Goal: Check status: Check status

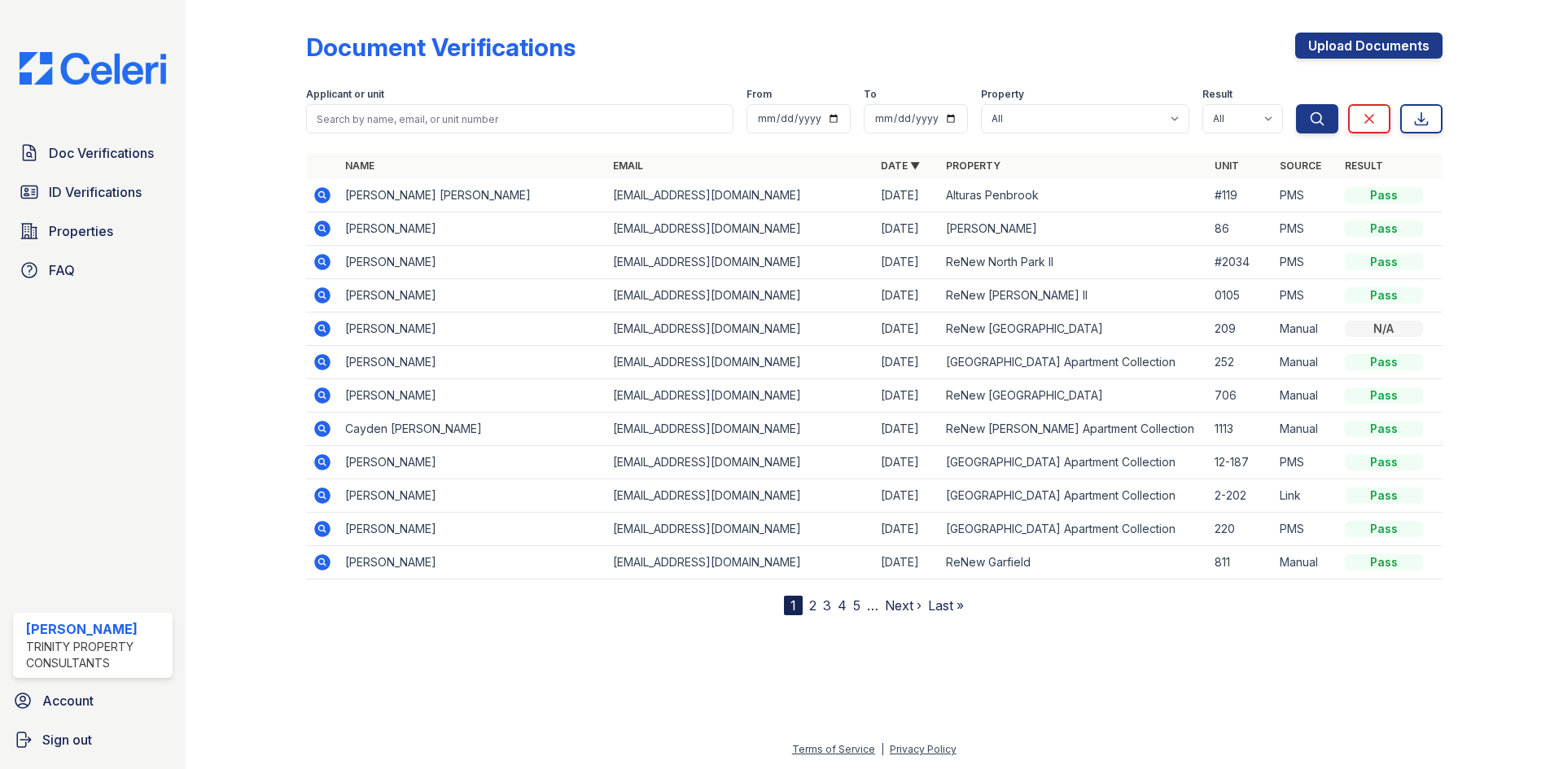
click at [420, 137] on form "Applicant or unit From To Property All Alturas Andrews Alturas Eleventh Alturas…" at bounding box center [874, 107] width 1136 height 65
click at [417, 128] on input "search" at bounding box center [519, 118] width 427 height 29
type input "morgan lopez"
click at [1296, 104] on button "Search" at bounding box center [1317, 118] width 42 height 29
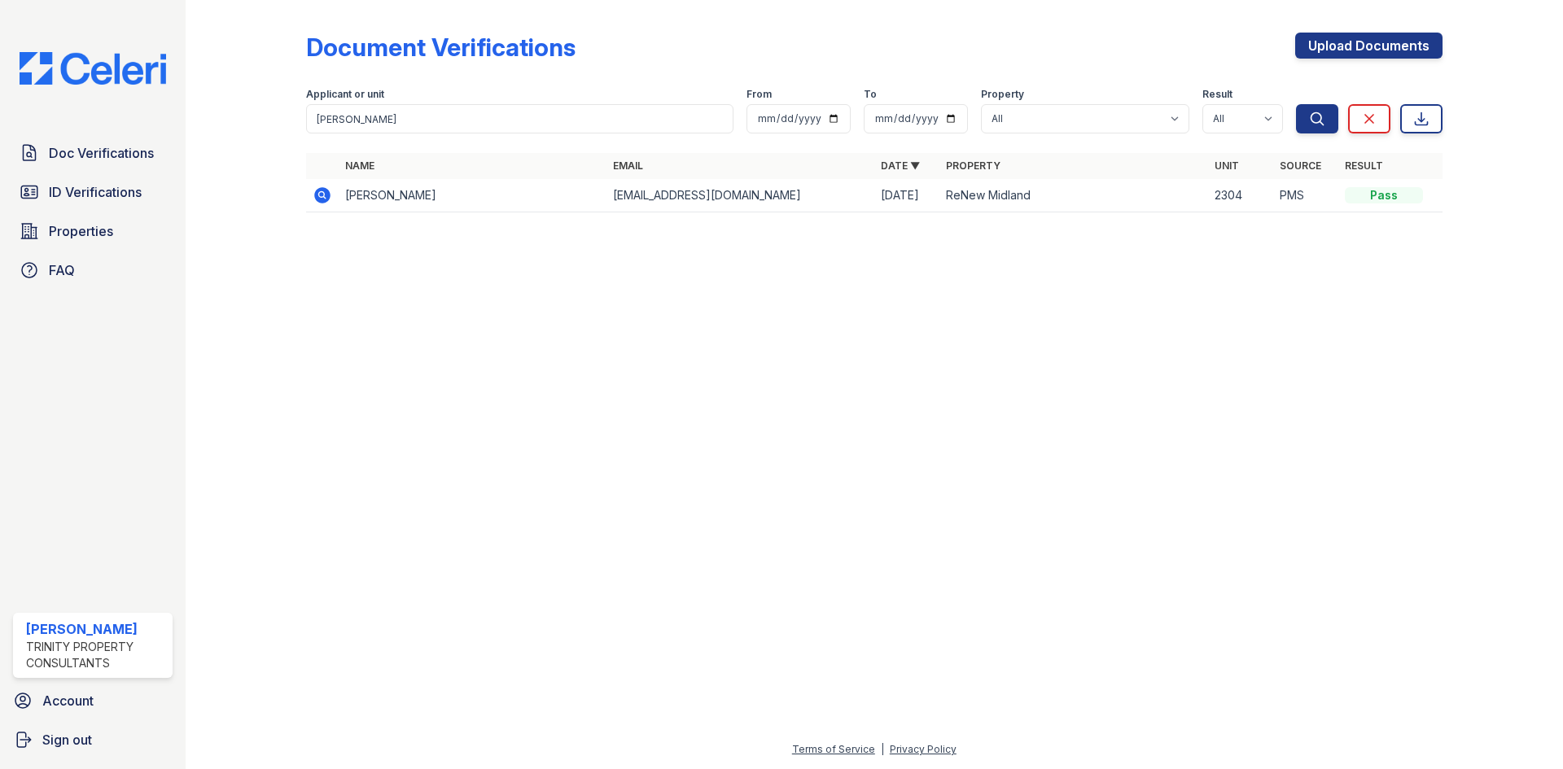
drag, startPoint x: 322, startPoint y: 198, endPoint x: 361, endPoint y: 217, distance: 43.0
click at [322, 198] on icon at bounding box center [322, 195] width 16 height 16
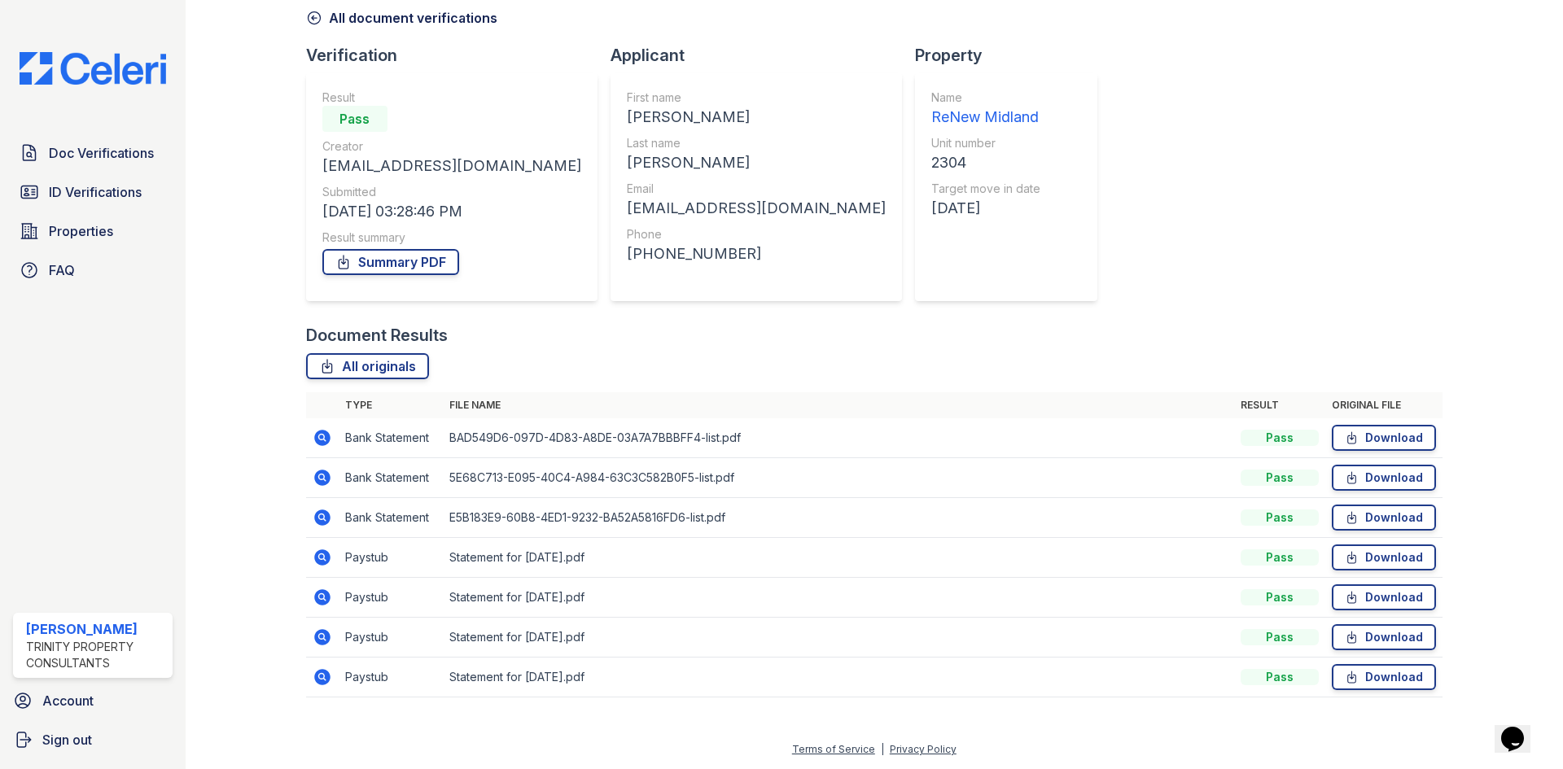
click at [319, 602] on icon at bounding box center [322, 597] width 16 height 16
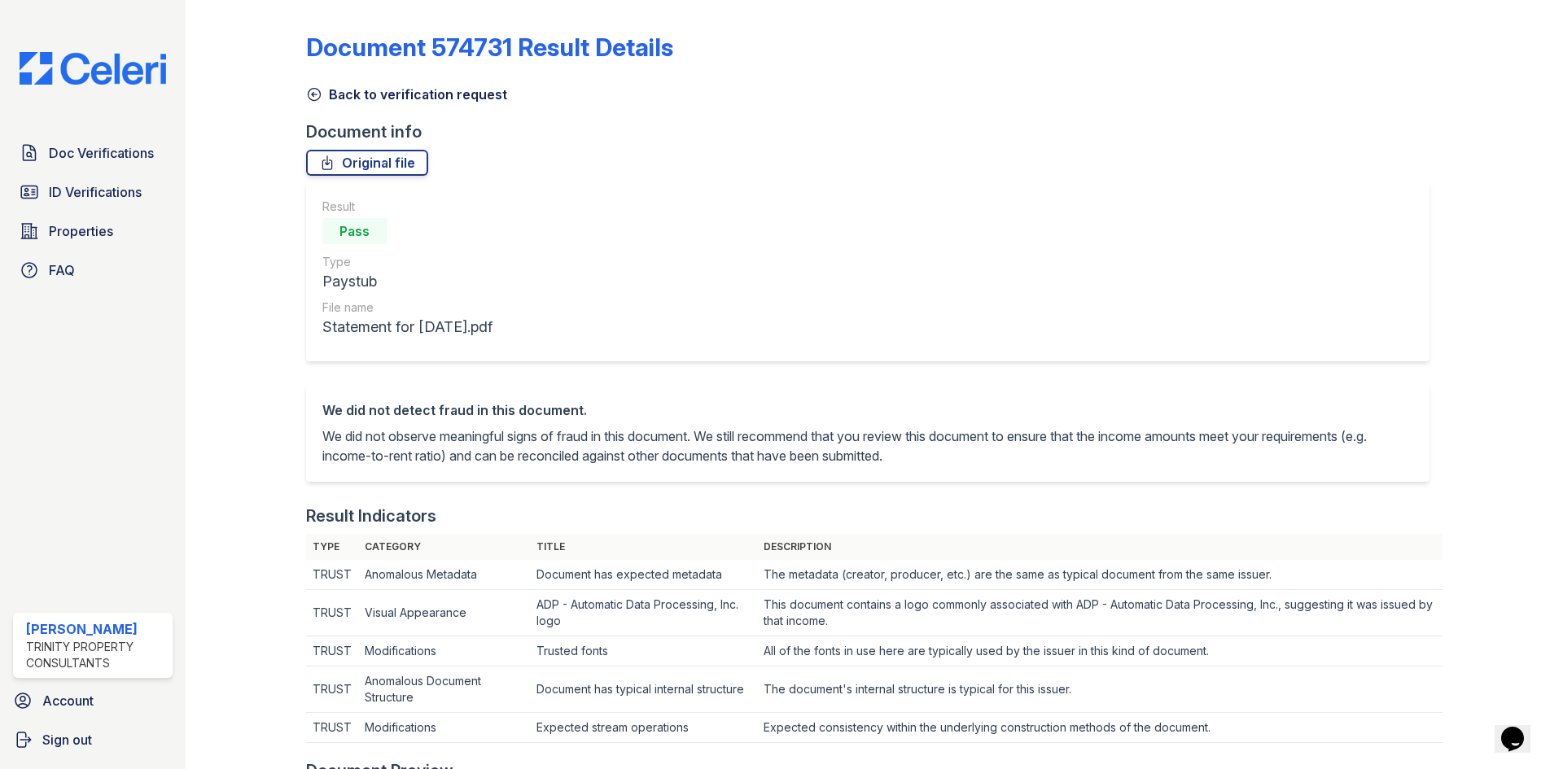
click at [318, 100] on icon at bounding box center [314, 94] width 16 height 16
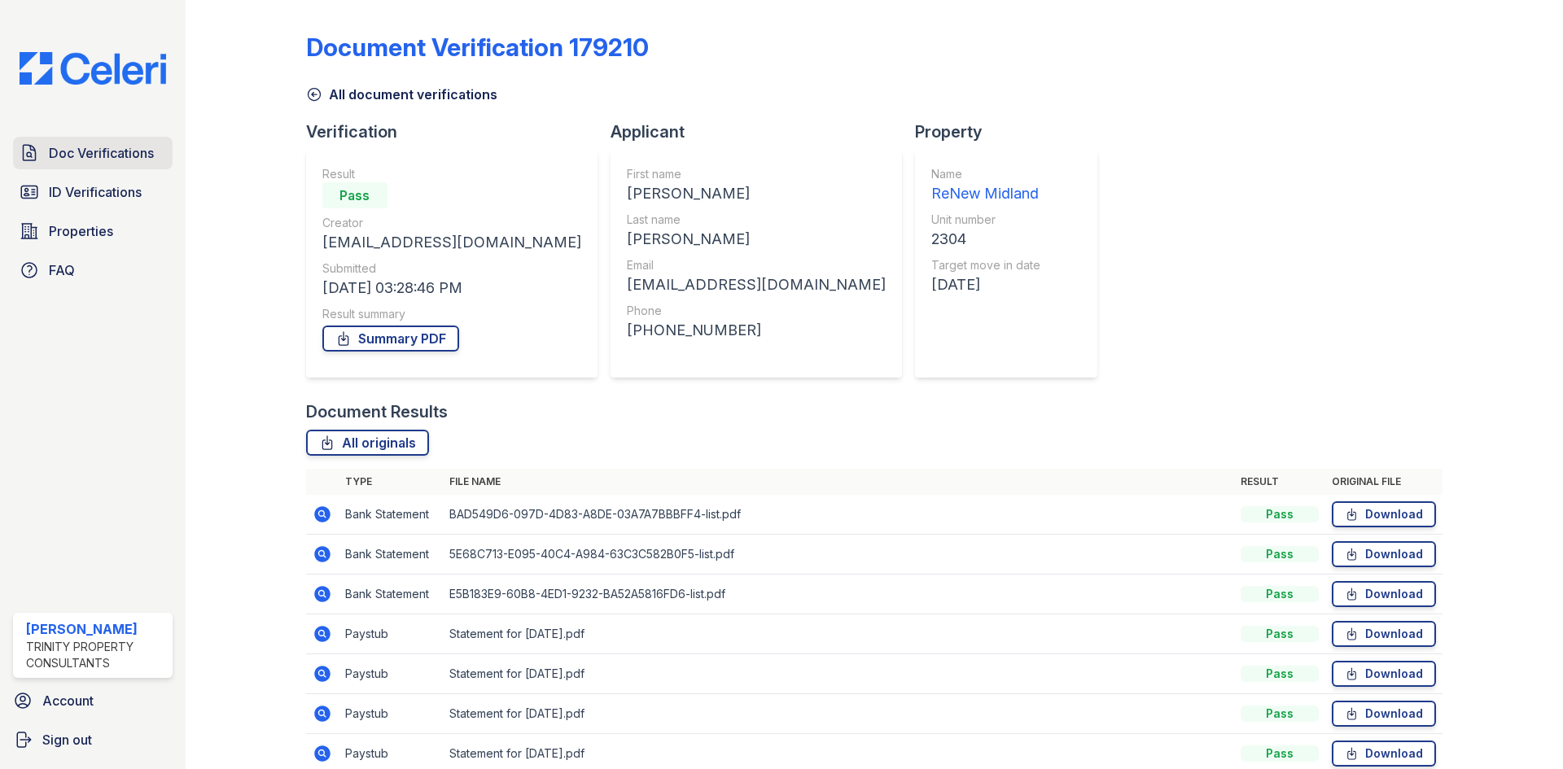
click at [105, 147] on span "Doc Verifications" at bounding box center [101, 153] width 105 height 20
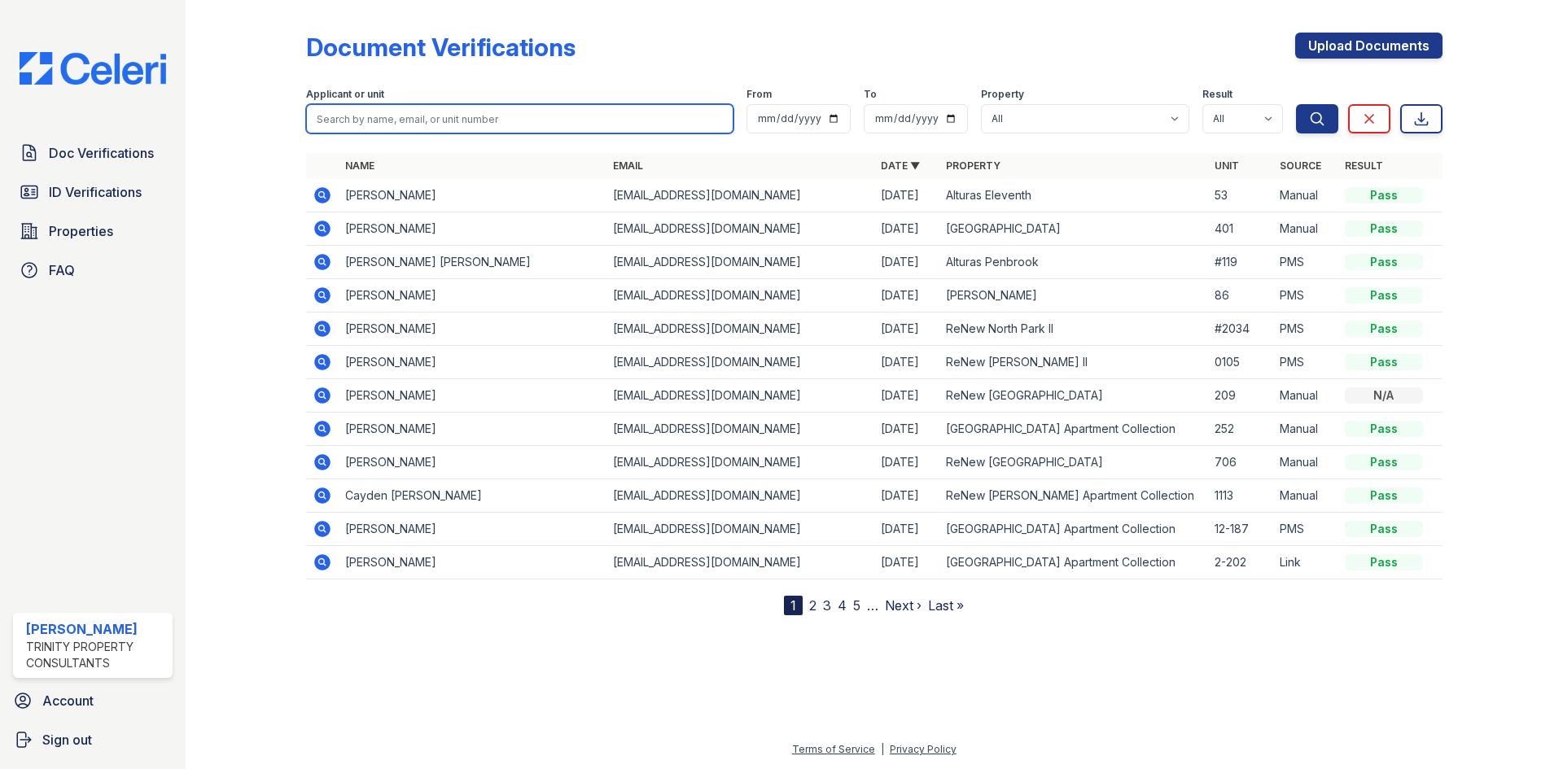
click at [598, 118] on input "search" at bounding box center [519, 118] width 427 height 29
type input "Rick robnett"
click at [1296, 104] on button "Search" at bounding box center [1317, 118] width 42 height 29
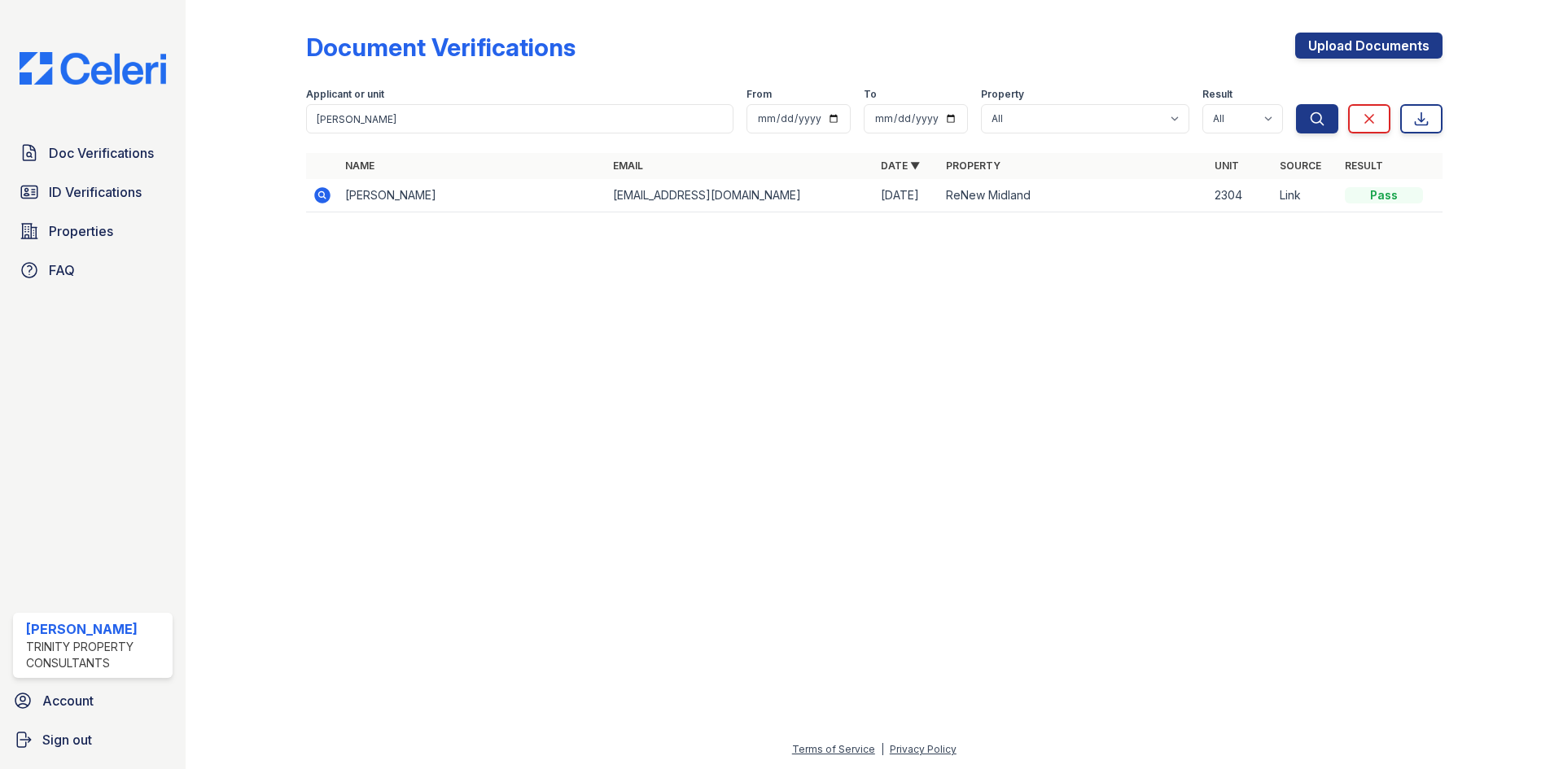
click at [313, 202] on icon at bounding box center [323, 196] width 20 height 20
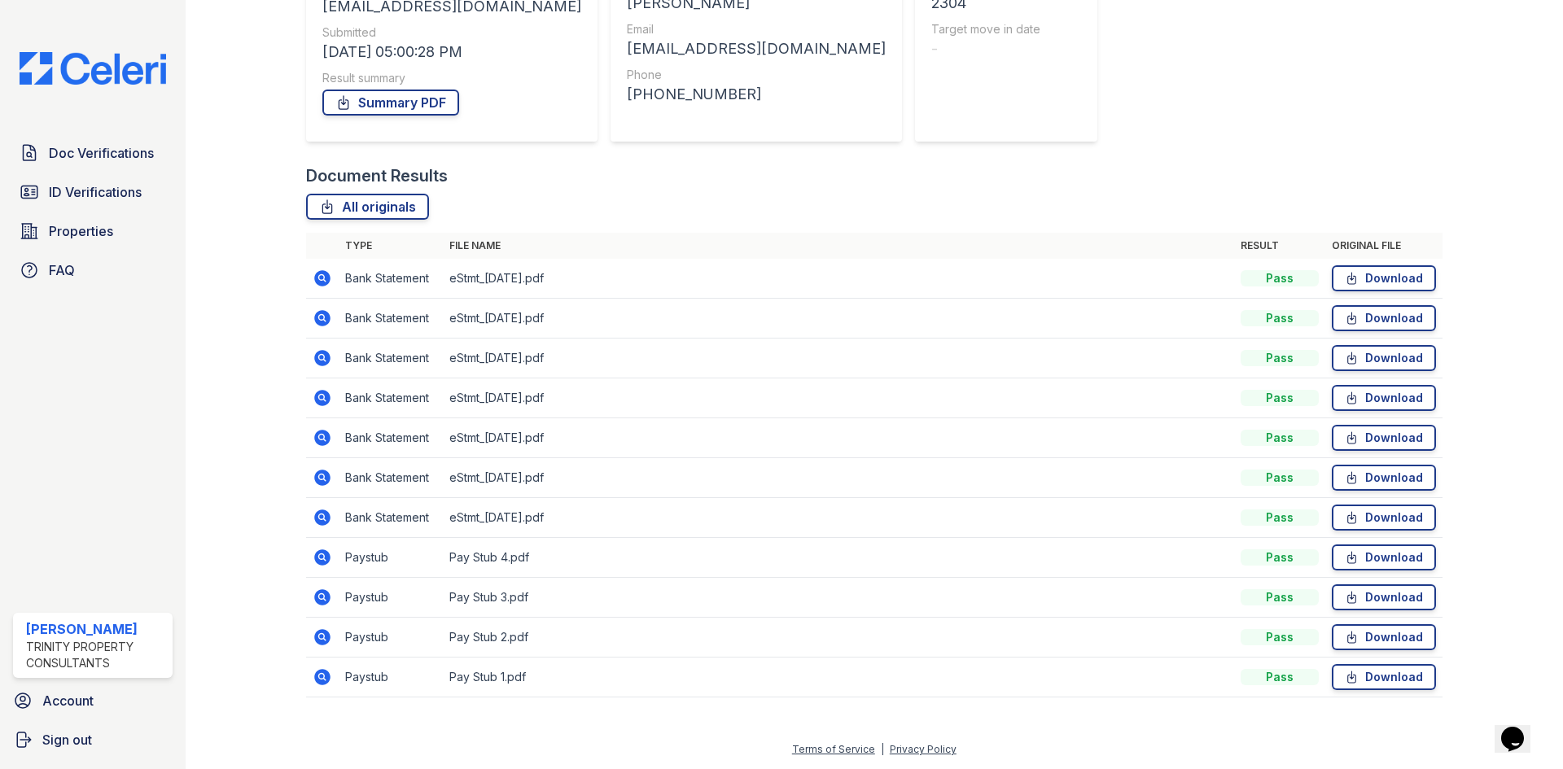
click at [322, 560] on icon at bounding box center [322, 557] width 16 height 16
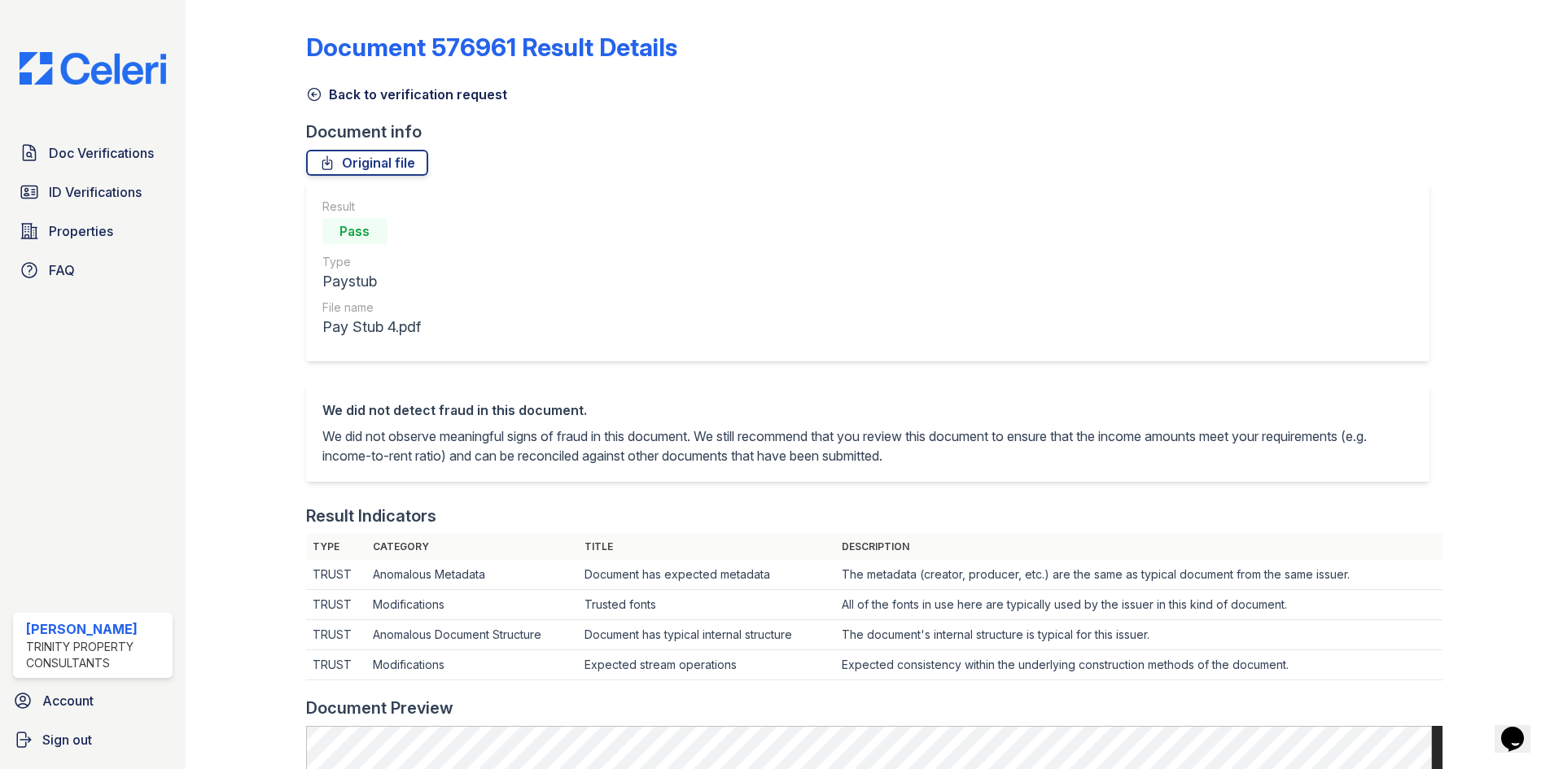
click at [313, 91] on icon at bounding box center [314, 94] width 16 height 16
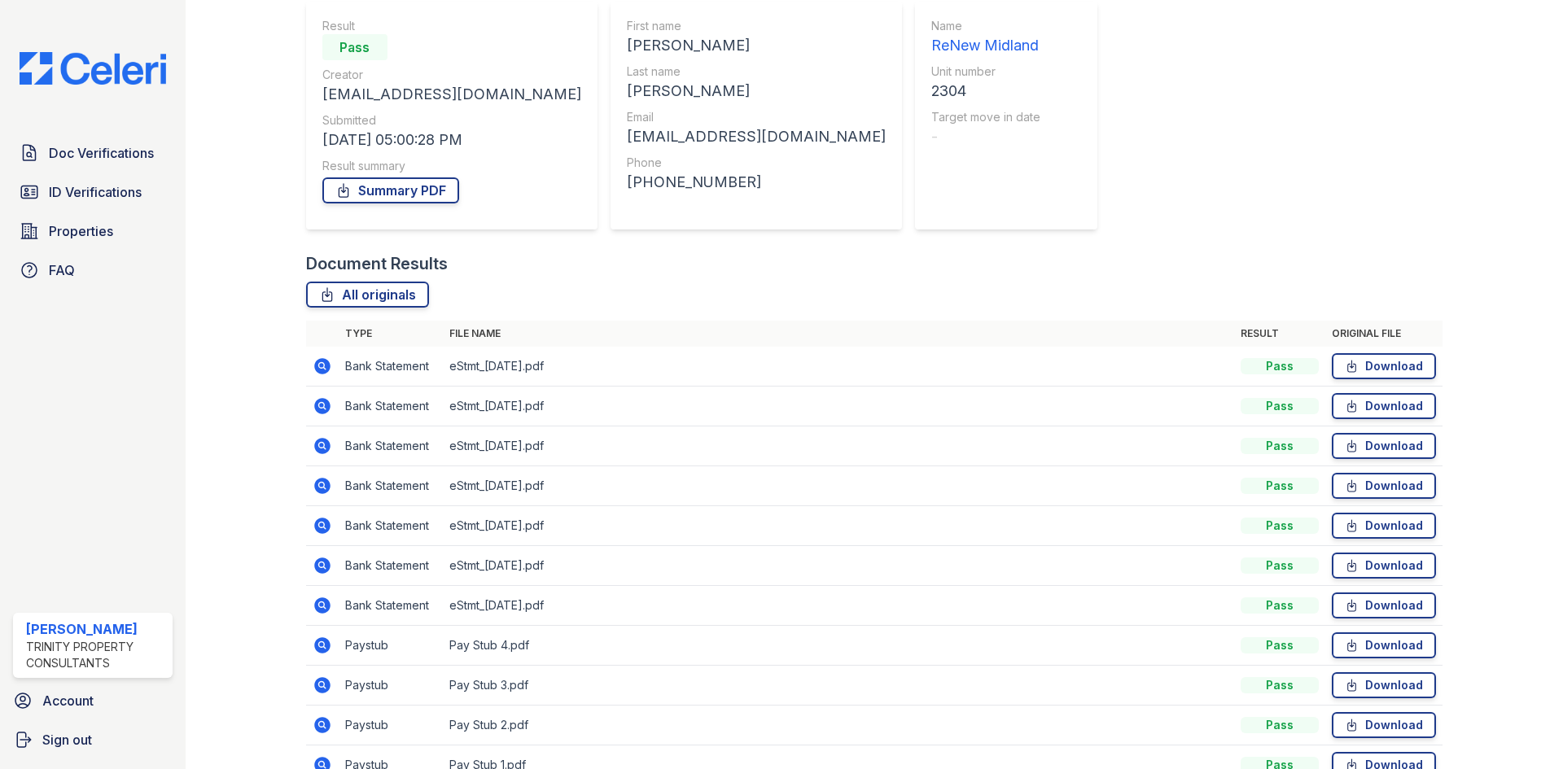
scroll to position [236, 0]
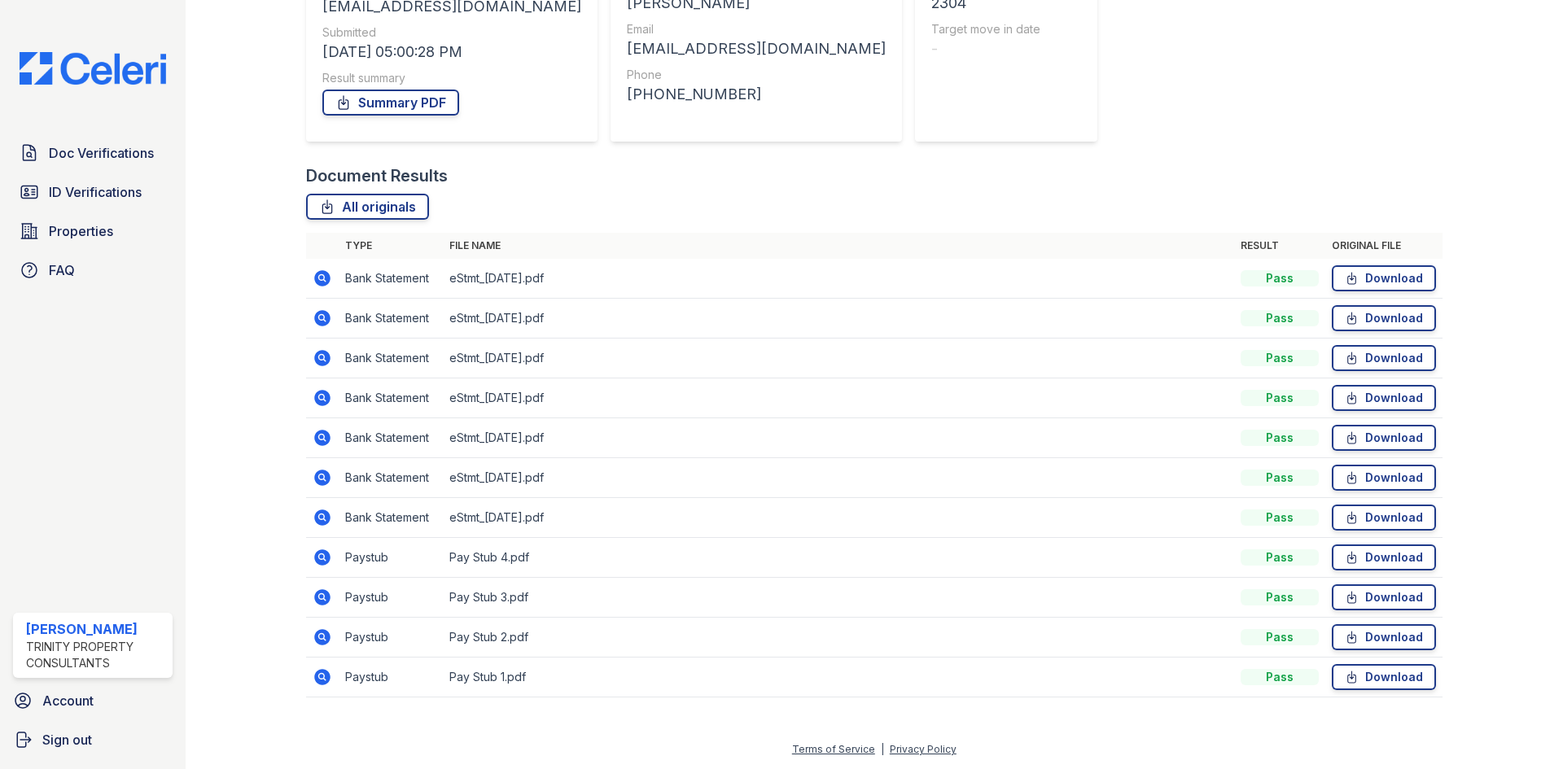
click at [320, 600] on icon at bounding box center [322, 597] width 16 height 16
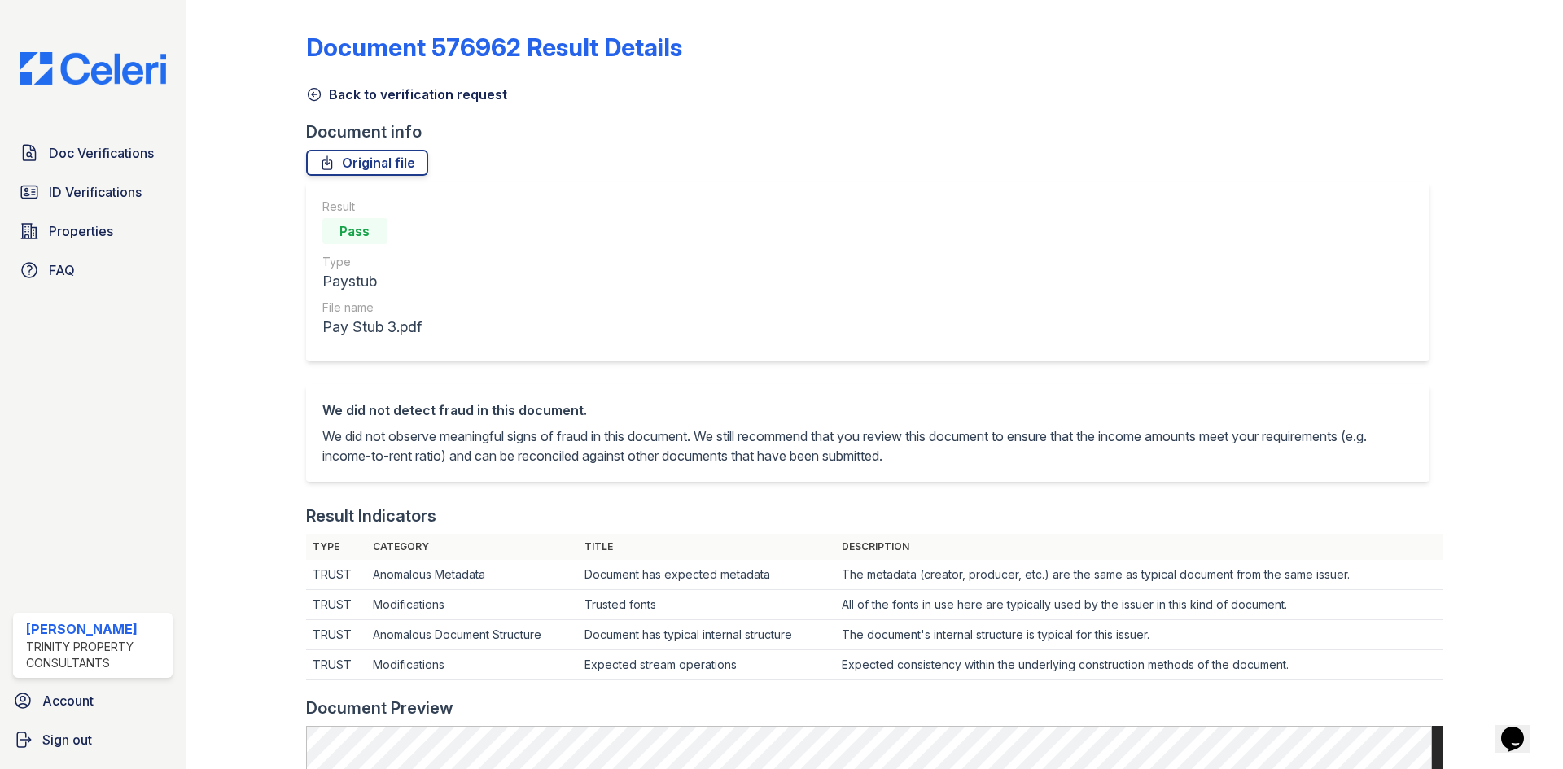
click at [324, 97] on link "Back to verification request" at bounding box center [406, 95] width 201 height 20
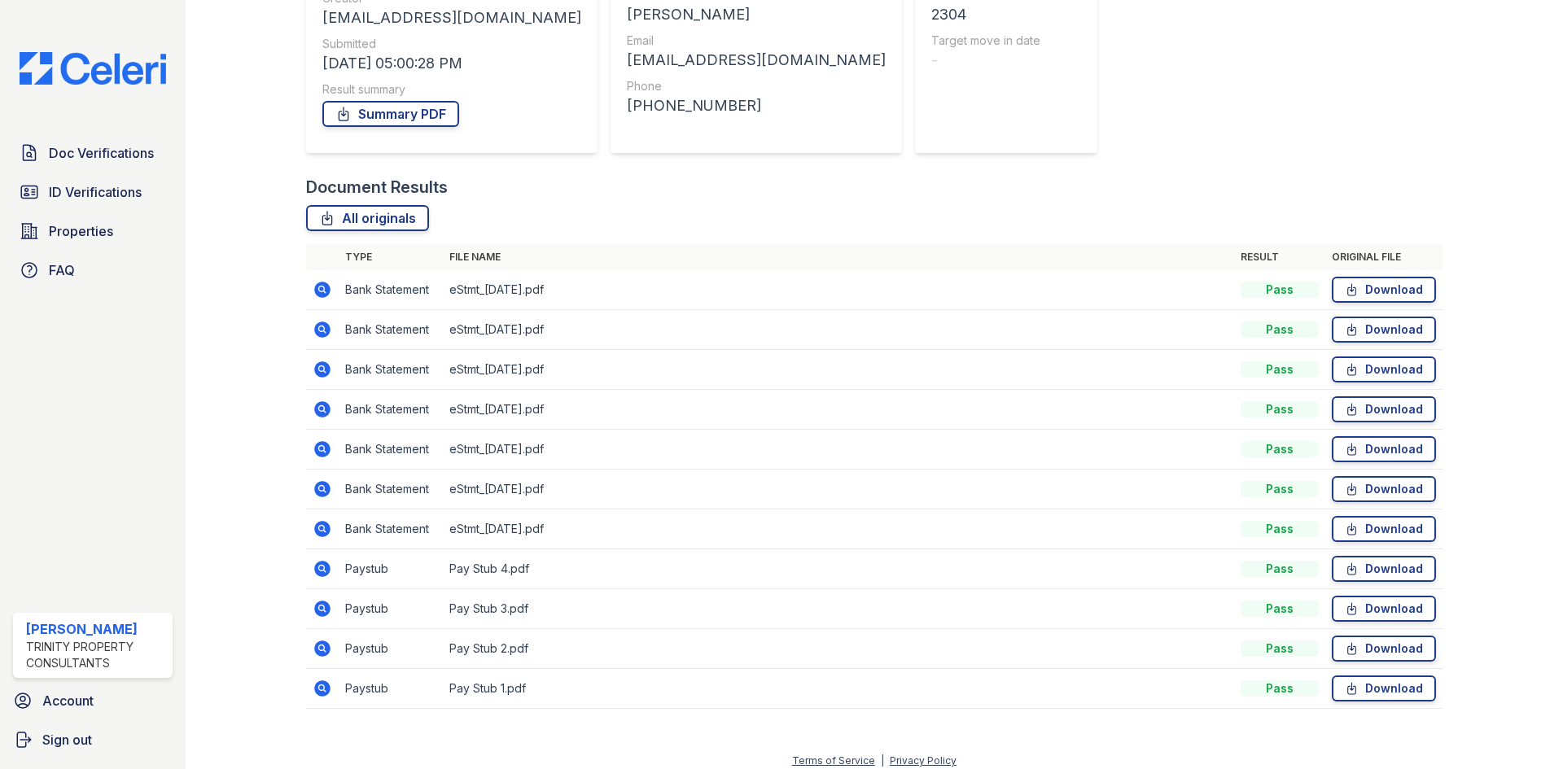
scroll to position [236, 0]
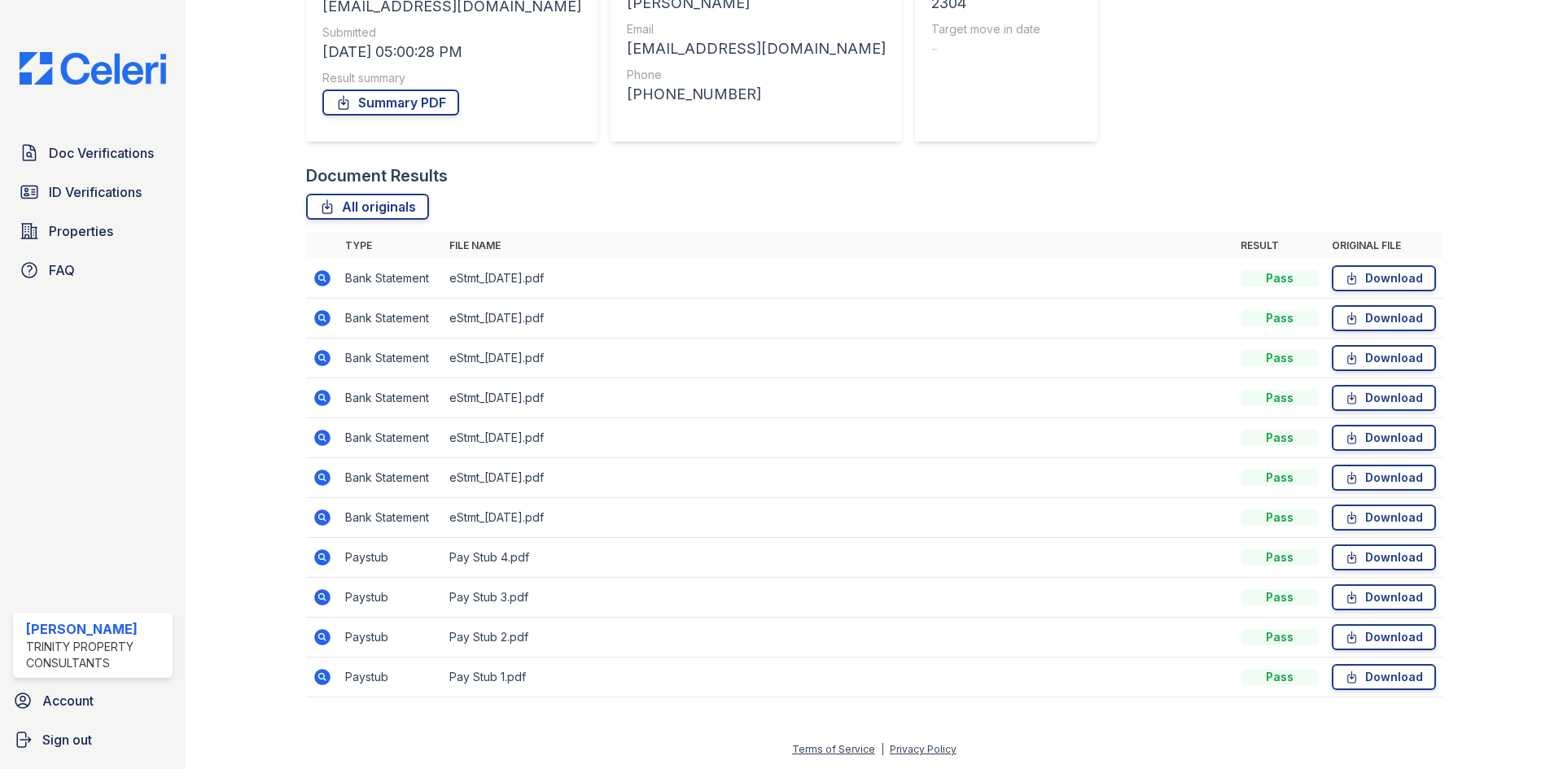
click at [324, 641] on icon at bounding box center [322, 637] width 16 height 16
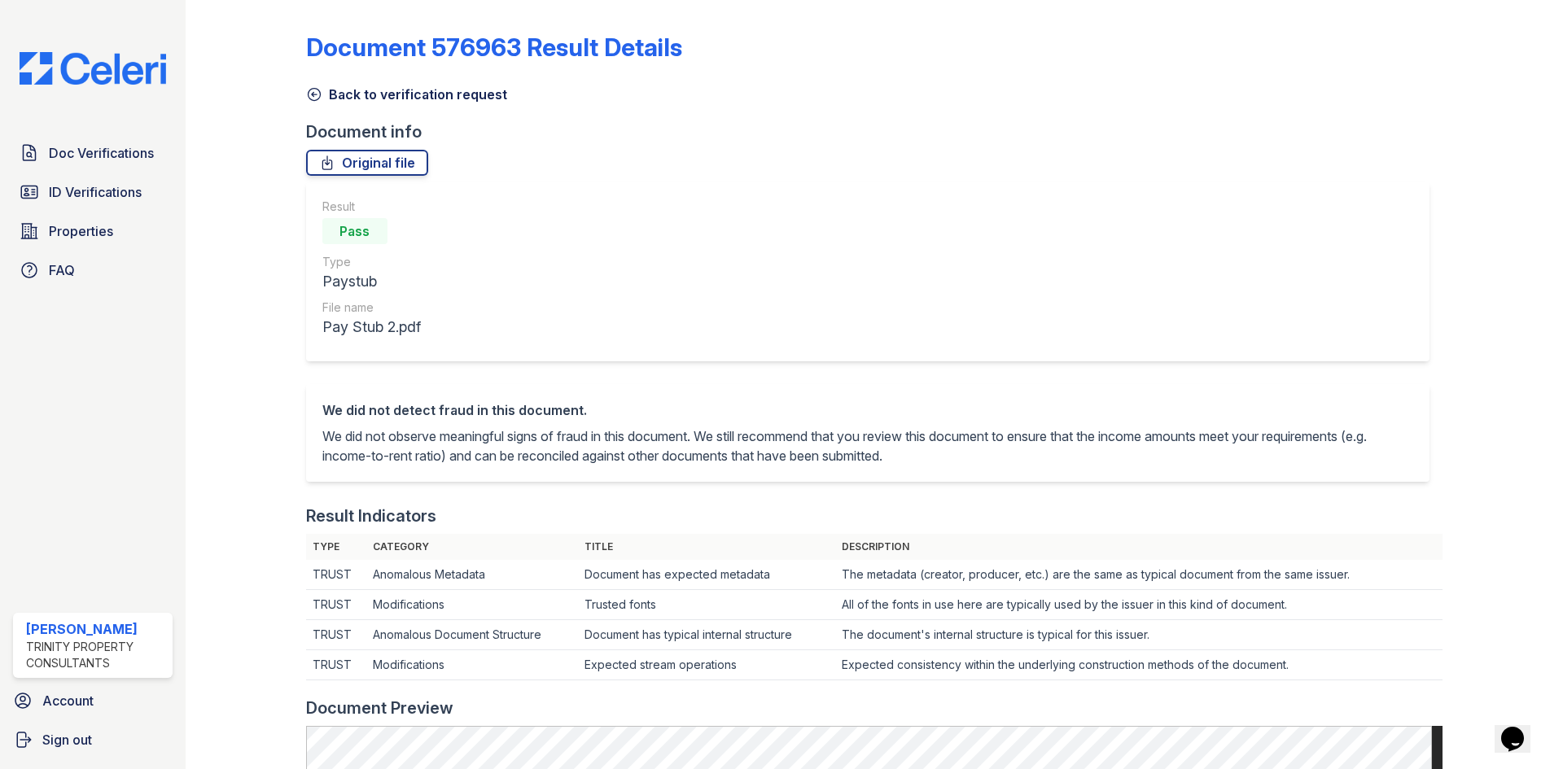
click at [312, 95] on icon at bounding box center [314, 95] width 12 height 12
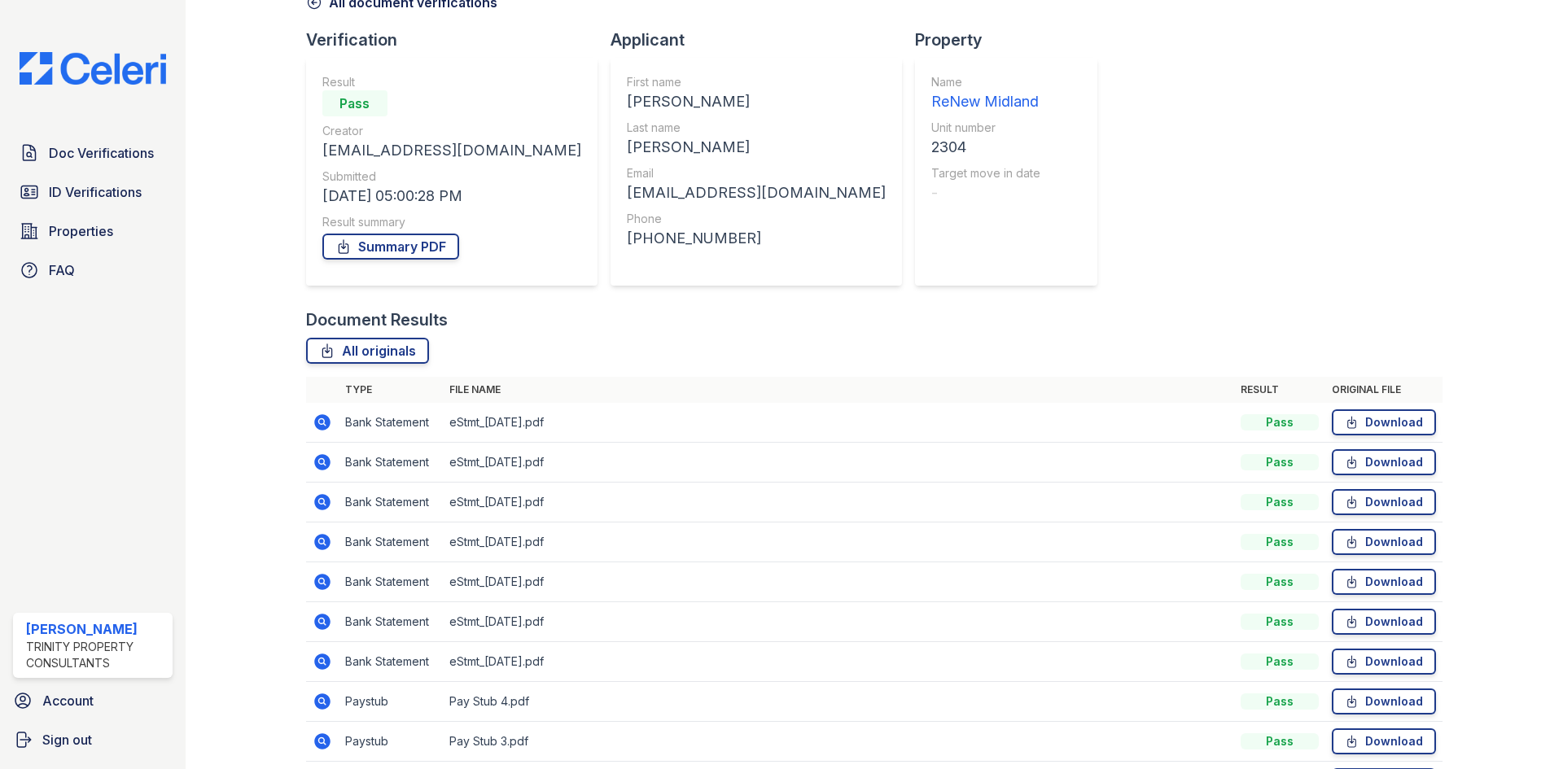
scroll to position [236, 0]
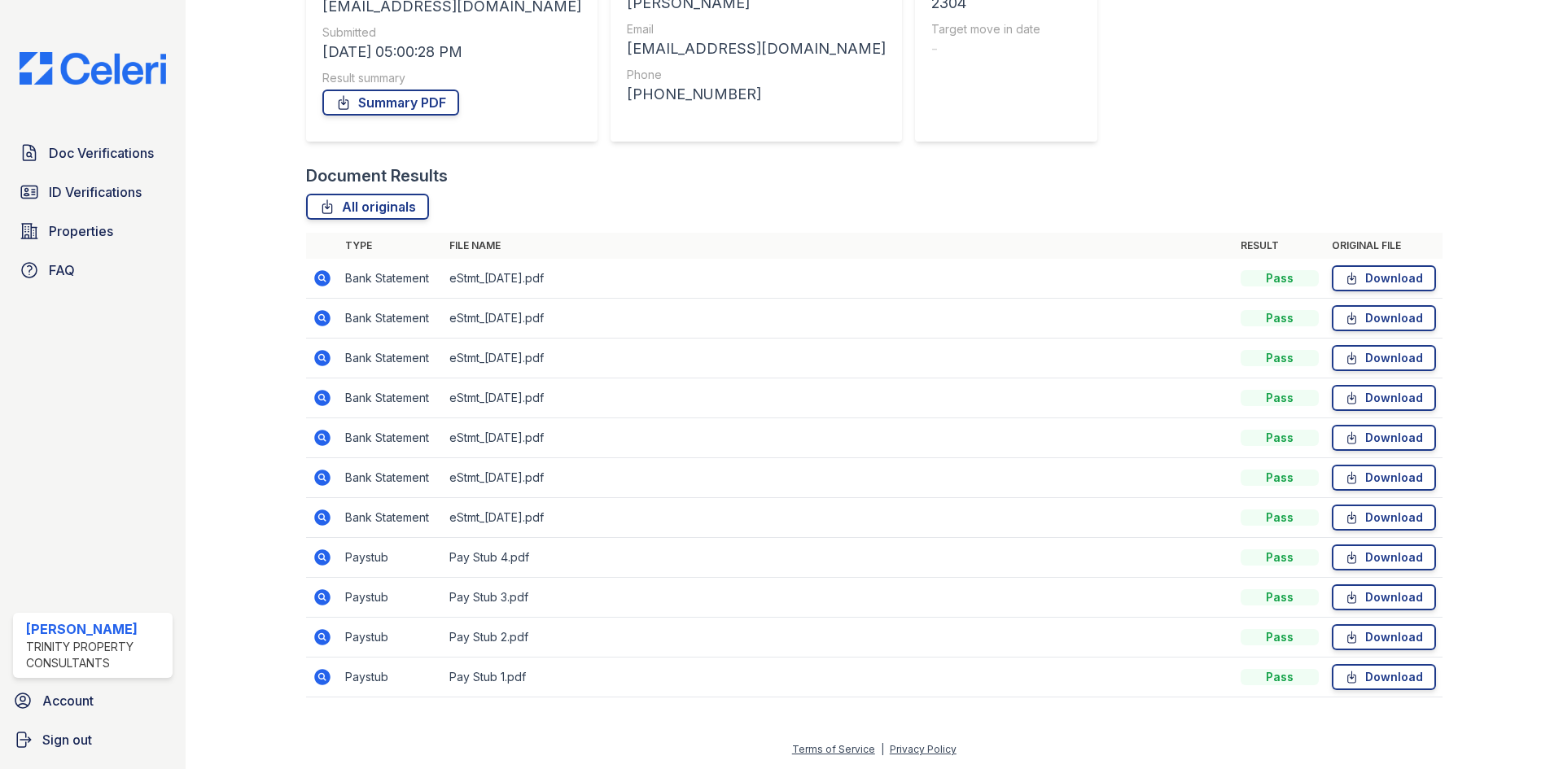
click at [321, 685] on icon at bounding box center [323, 678] width 20 height 20
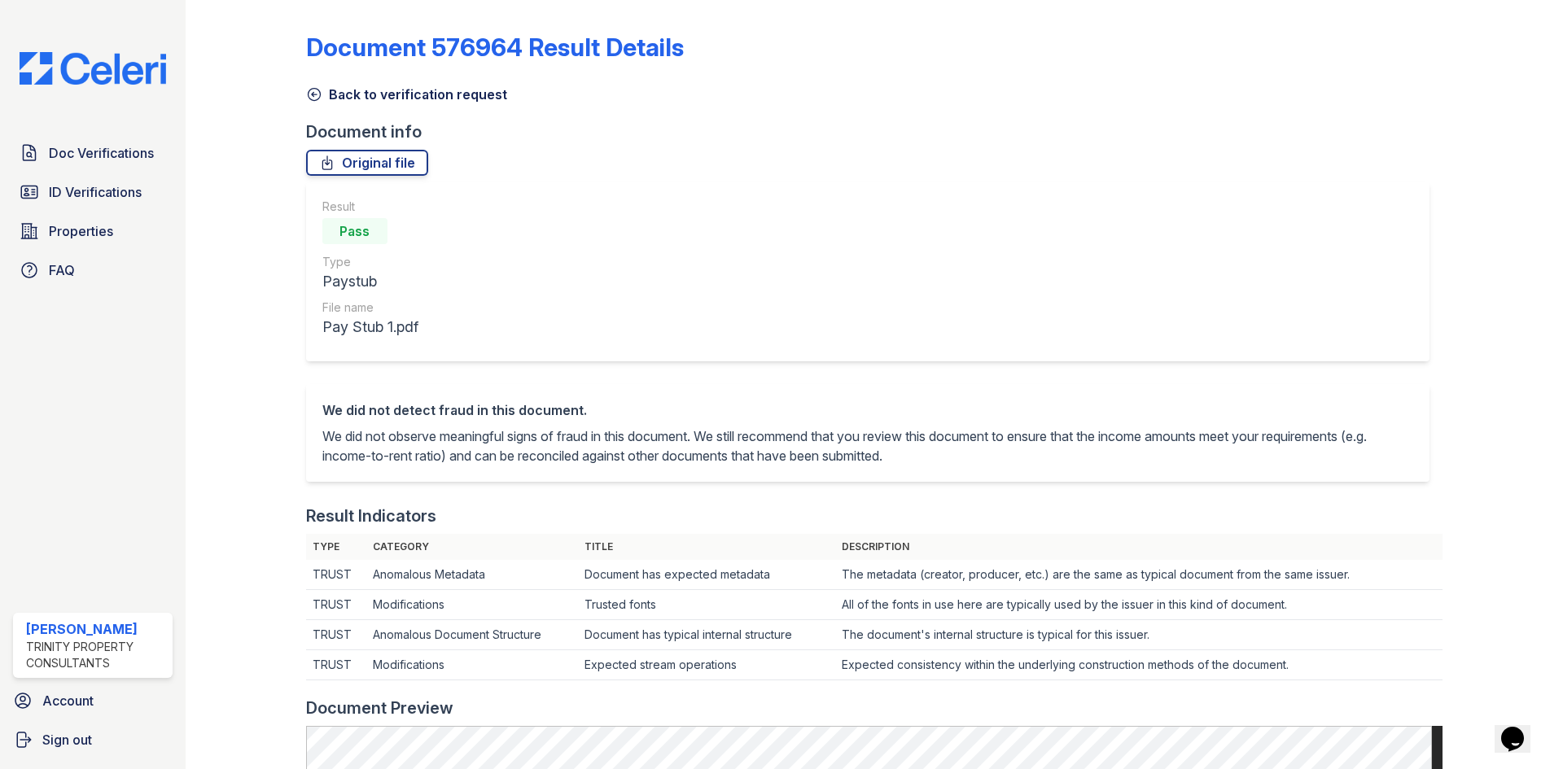
click at [315, 99] on icon at bounding box center [314, 94] width 16 height 16
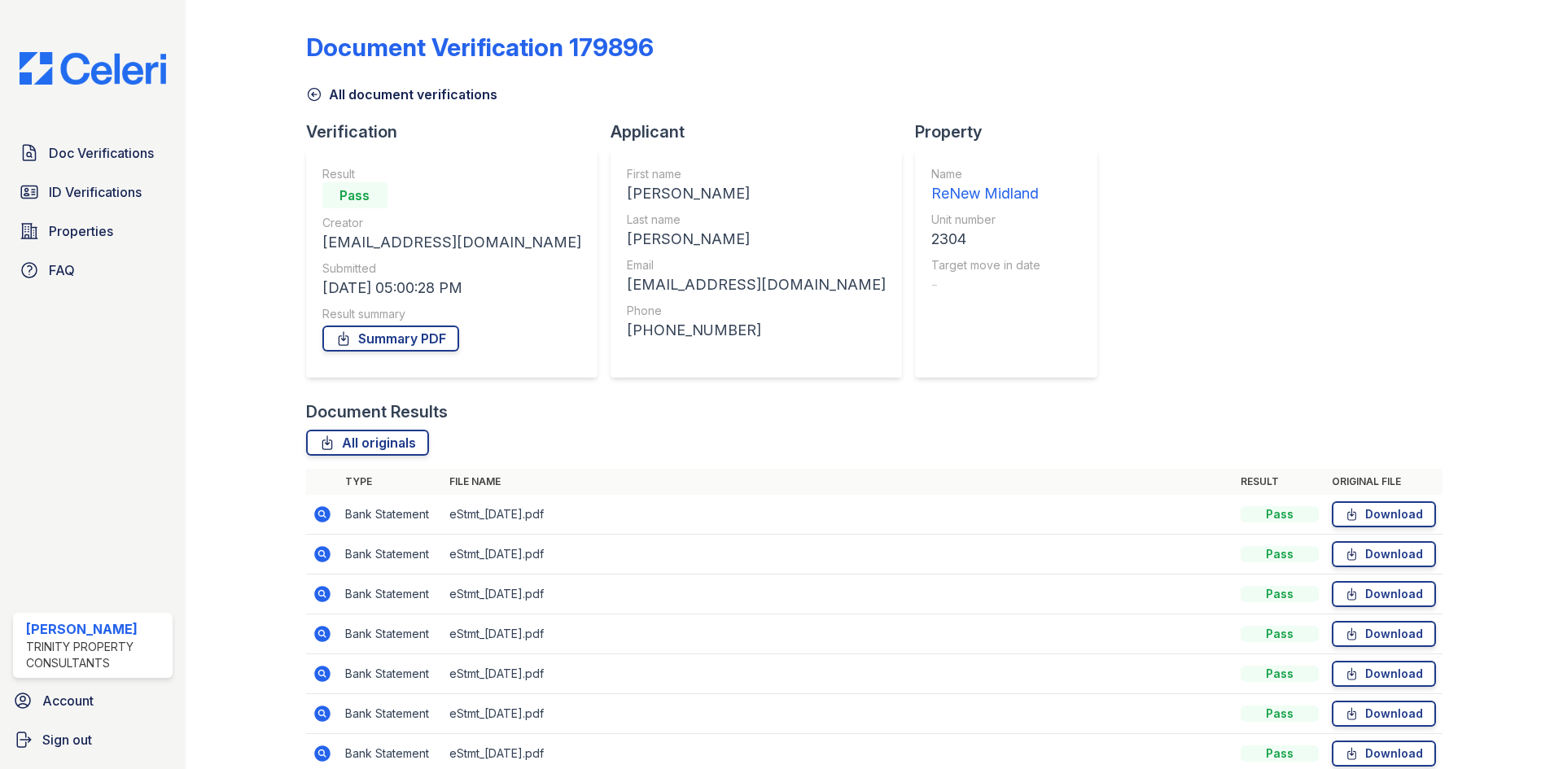
click at [319, 102] on icon at bounding box center [314, 94] width 16 height 16
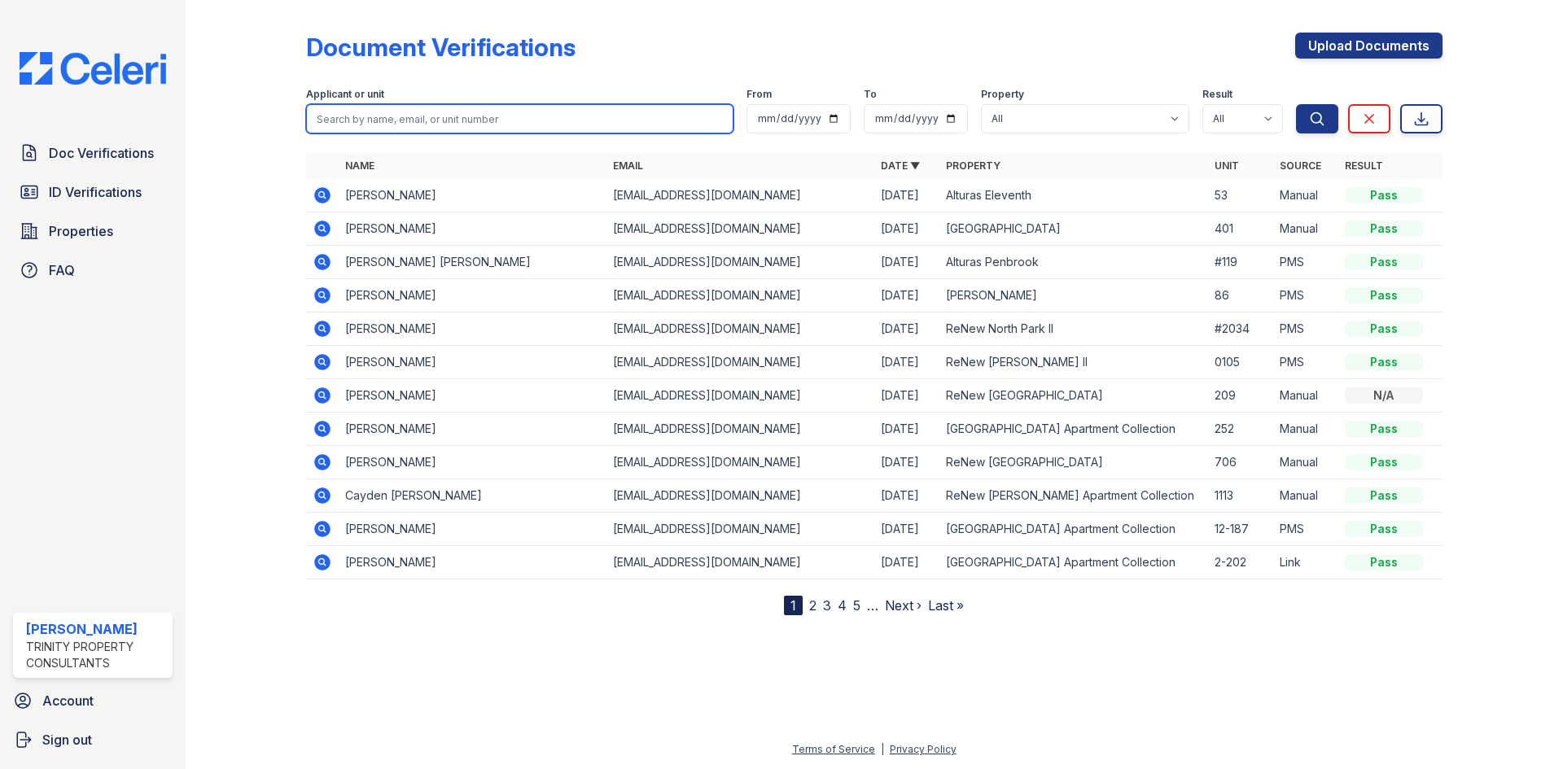
click at [353, 115] on input "search" at bounding box center [519, 118] width 427 height 29
type input "morgan lopez"
click at [1296, 104] on button "Search" at bounding box center [1317, 118] width 42 height 29
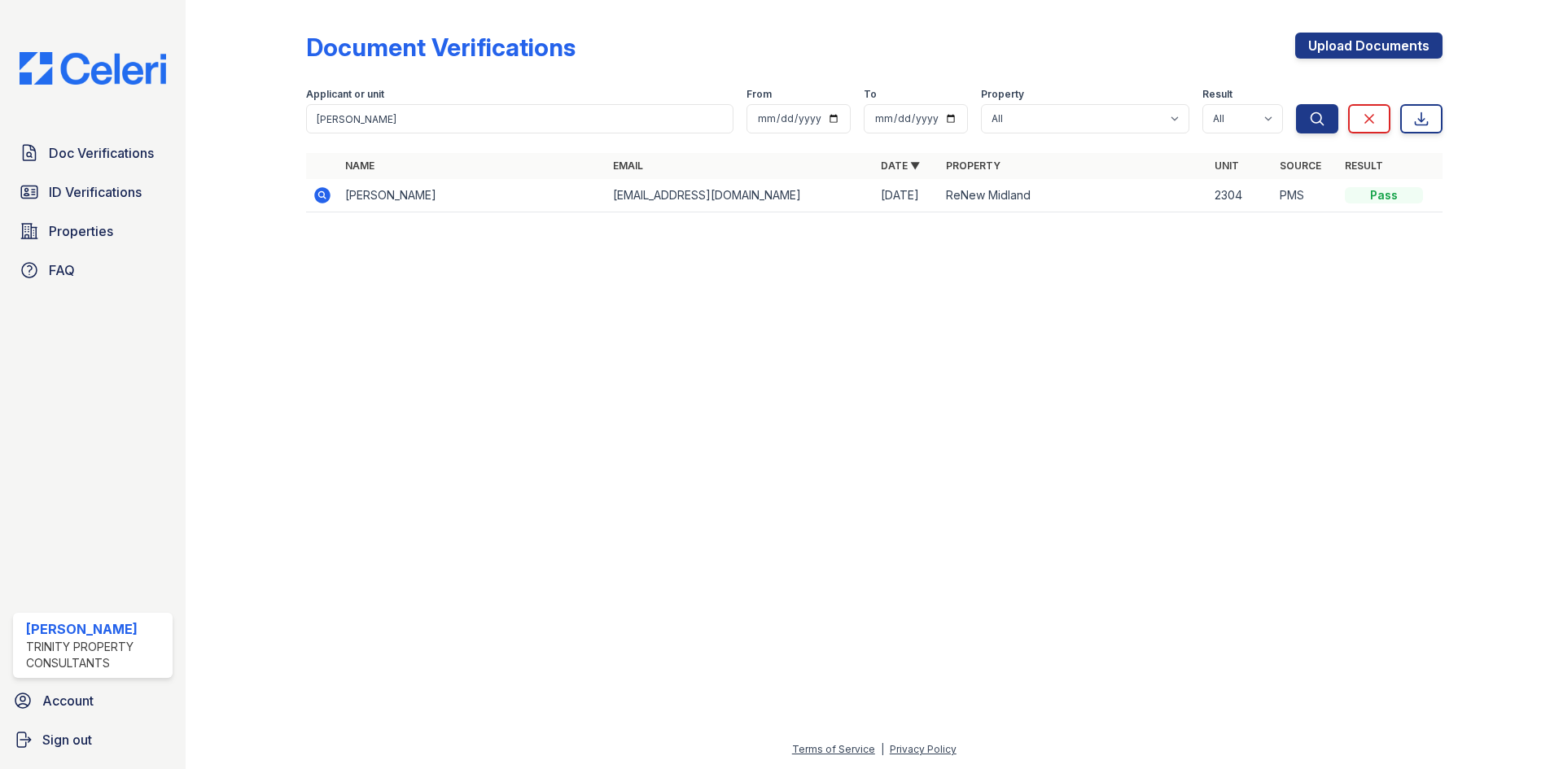
click at [336, 196] on tr "Morgan Lopez mrmrslopez0143@gmail.com 08/18/25 ReNew Midland 2304 PMS Pass" at bounding box center [874, 195] width 1136 height 33
click at [325, 198] on icon at bounding box center [323, 196] width 20 height 20
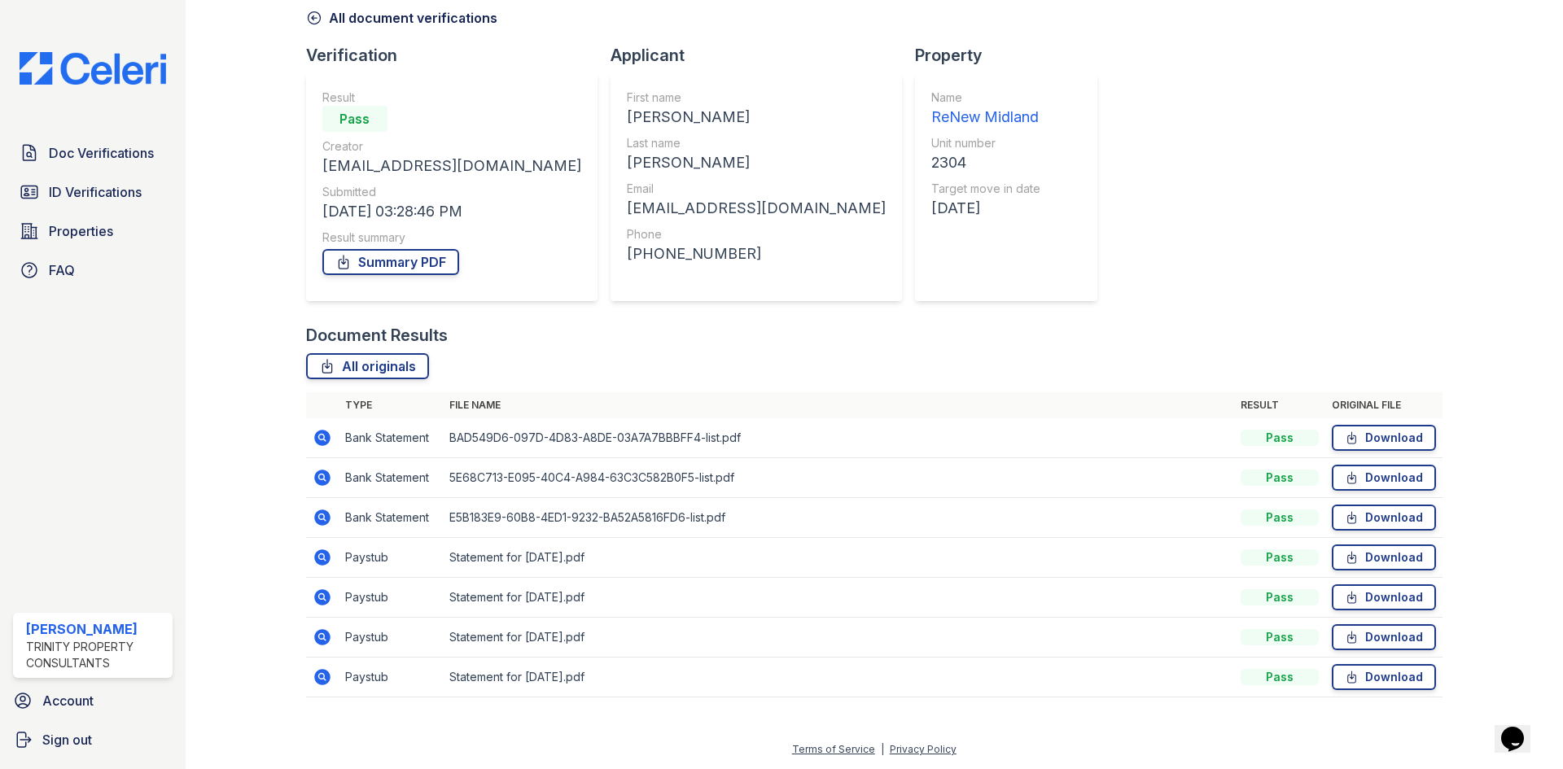
click at [313, 604] on icon at bounding box center [323, 598] width 20 height 20
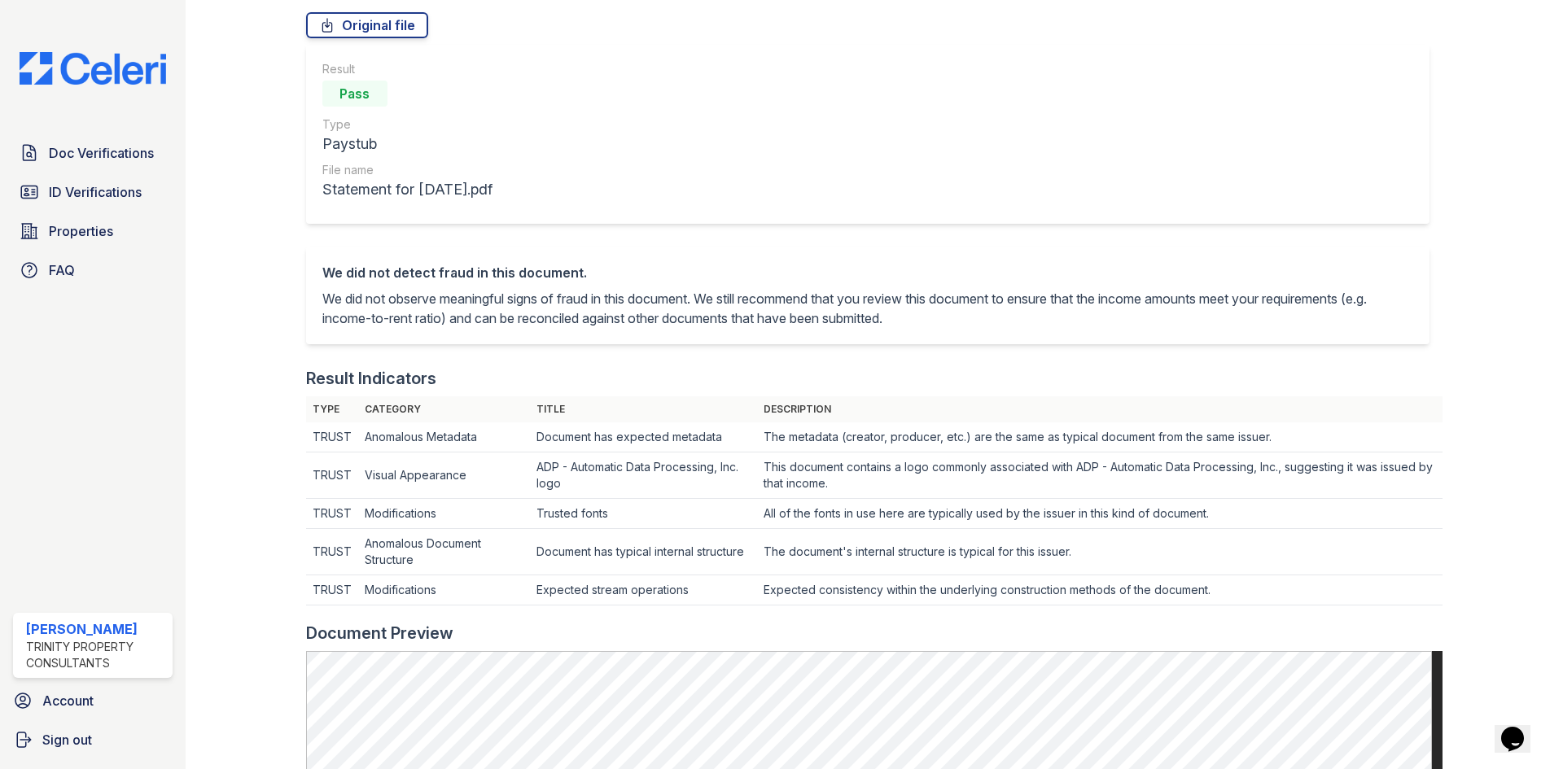
scroll to position [814, 0]
